Goal: Information Seeking & Learning: Learn about a topic

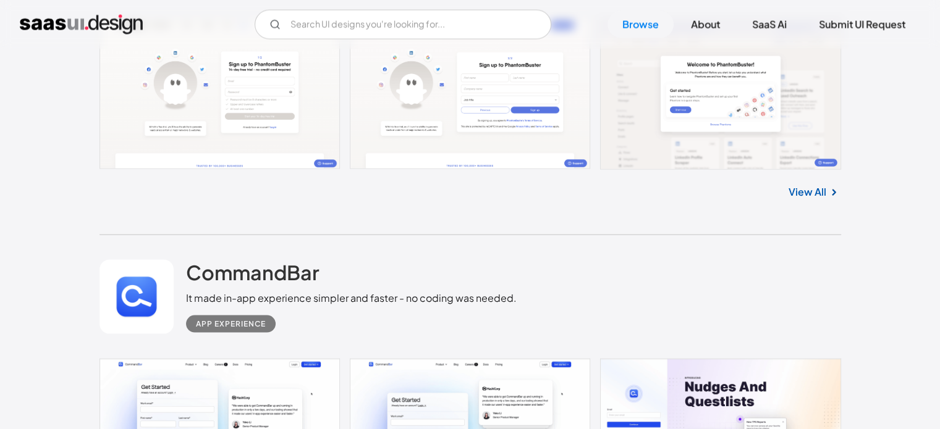
scroll to position [2437, 0]
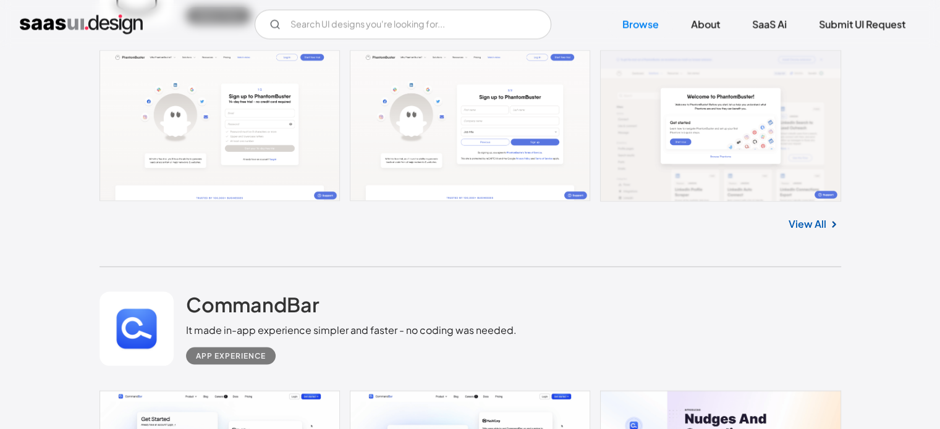
click at [812, 228] on link "View All" at bounding box center [807, 224] width 38 height 15
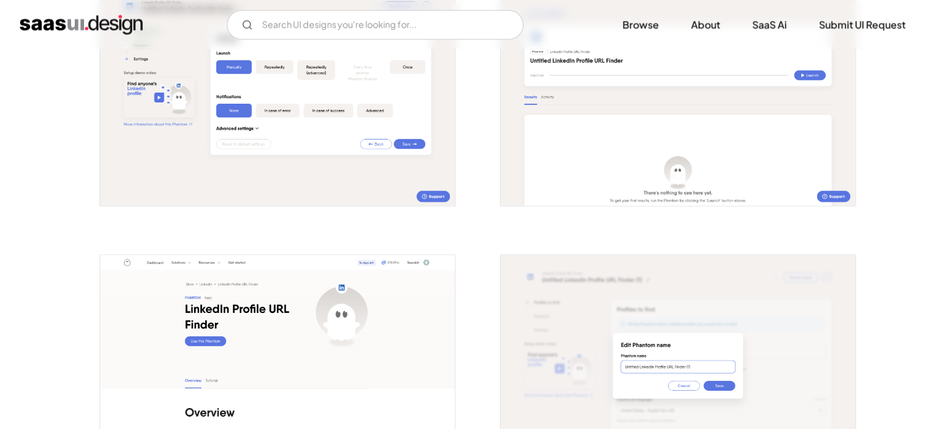
scroll to position [1391, 0]
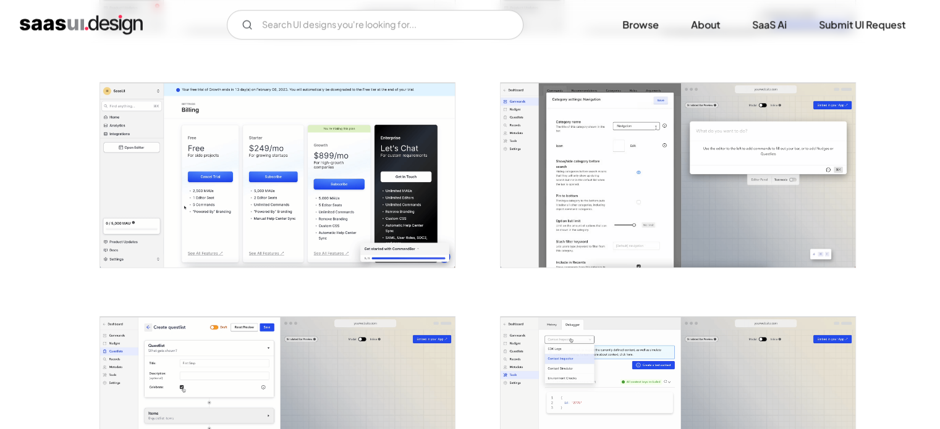
scroll to position [909, 0]
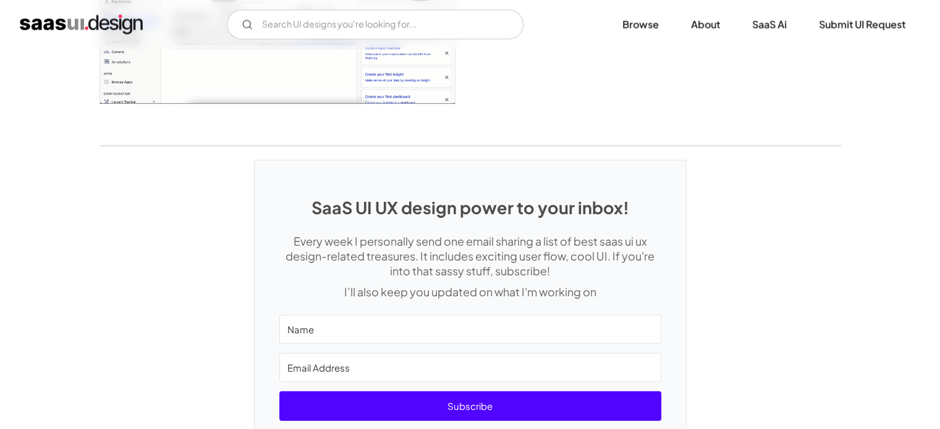
scroll to position [3200, 0]
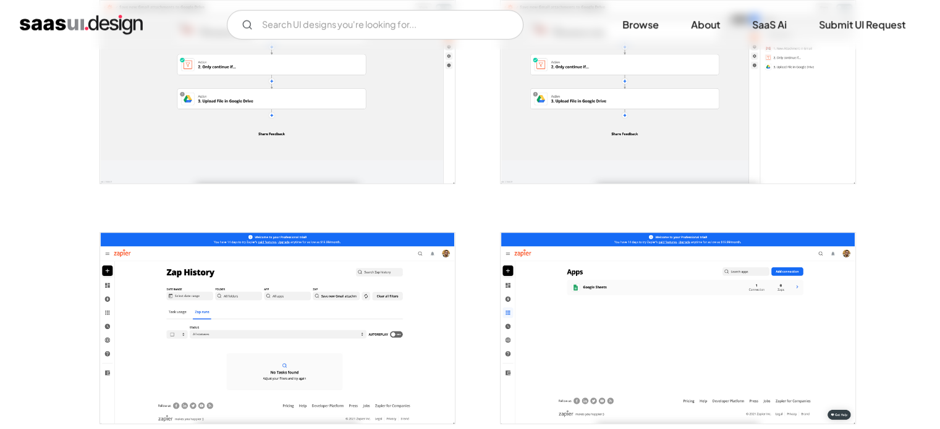
scroll to position [783, 0]
